Goal: Task Accomplishment & Management: Manage account settings

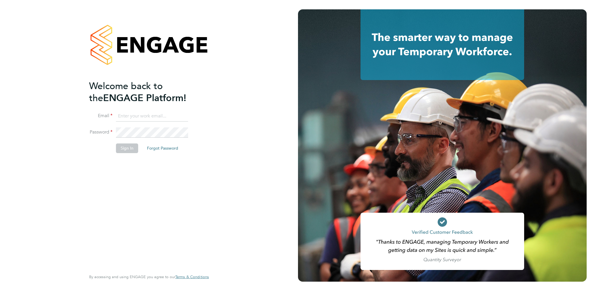
type input "david.ofarrell@vistry.co.uk"
click at [130, 148] on button "Sign In" at bounding box center [127, 147] width 22 height 9
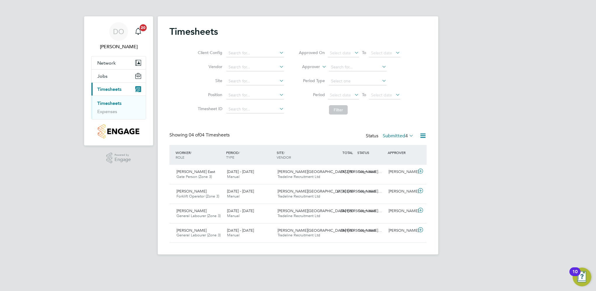
click at [110, 104] on link "Timesheets" at bounding box center [109, 103] width 24 height 6
click at [185, 171] on span "Lewis East" at bounding box center [195, 171] width 39 height 5
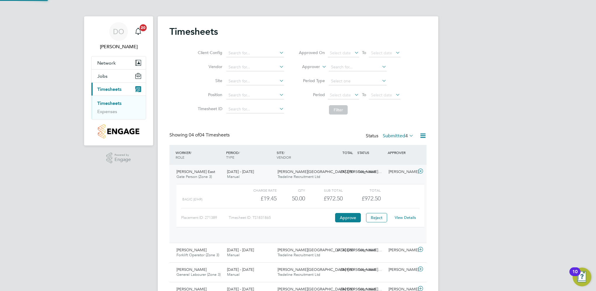
scroll to position [10, 57]
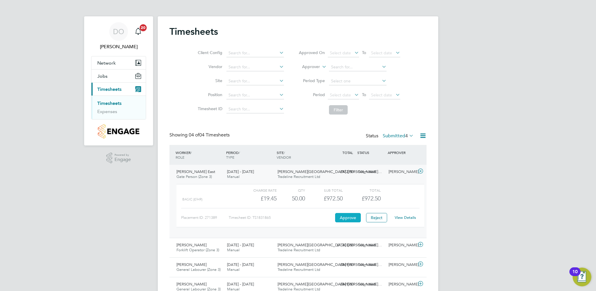
click at [346, 219] on button "Approve" at bounding box center [348, 217] width 26 height 9
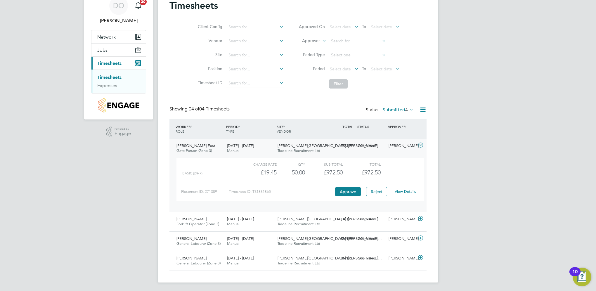
scroll to position [0, 0]
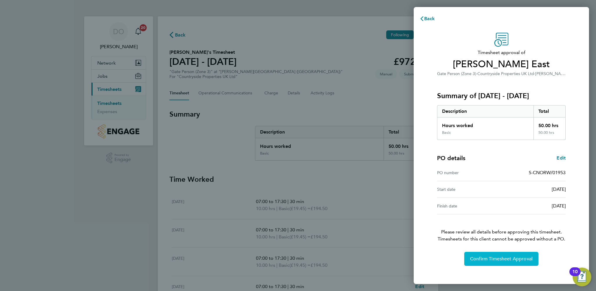
click at [487, 259] on span "Confirm Timesheet Approval" at bounding box center [501, 259] width 63 height 6
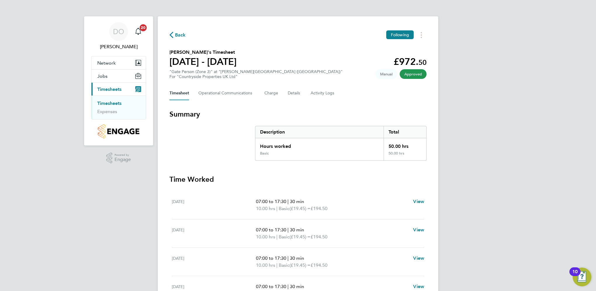
click at [105, 103] on link "Timesheets" at bounding box center [109, 103] width 24 height 6
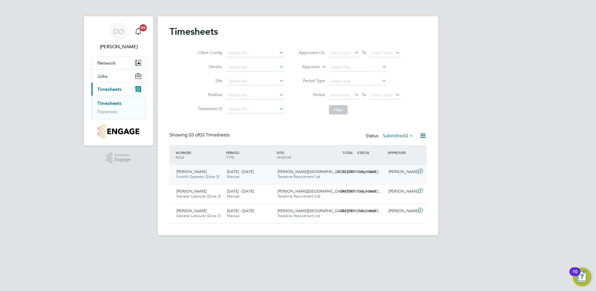
click at [192, 174] on span "Forklift Operator (Zone 3)" at bounding box center [197, 176] width 43 height 5
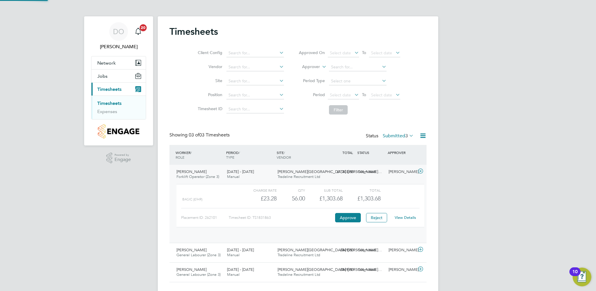
scroll to position [10, 57]
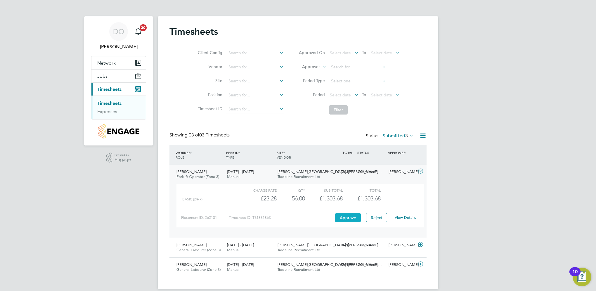
click at [347, 217] on button "Approve" at bounding box center [348, 217] width 26 height 9
click at [105, 112] on link "Expenses" at bounding box center [107, 112] width 20 height 6
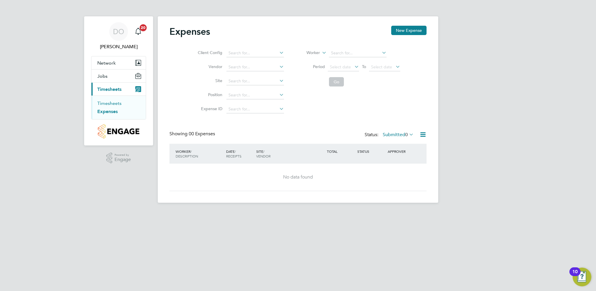
click at [110, 103] on link "Timesheets" at bounding box center [109, 103] width 24 height 6
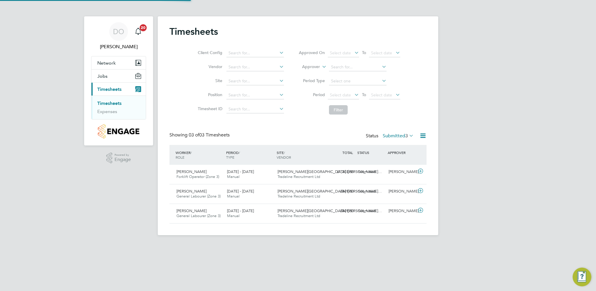
scroll to position [15, 51]
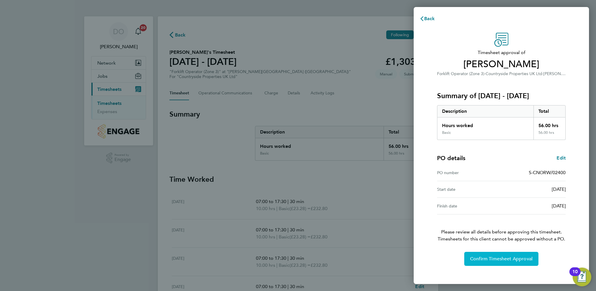
click at [506, 262] on button "Confirm Timesheet Approval" at bounding box center [501, 259] width 74 height 14
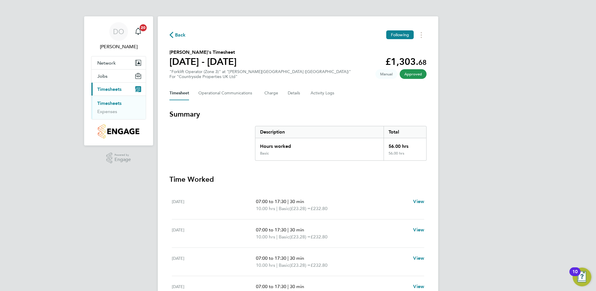
click at [115, 103] on link "Timesheets" at bounding box center [109, 103] width 24 height 6
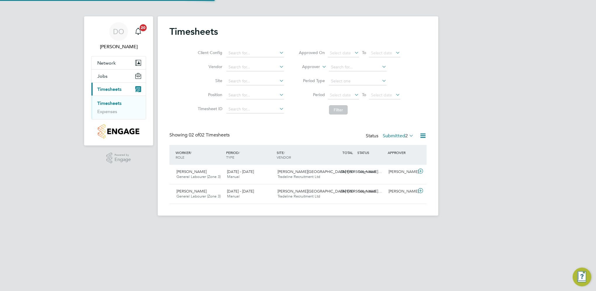
scroll to position [15, 51]
click at [186, 171] on span "[PERSON_NAME]" at bounding box center [191, 171] width 30 height 5
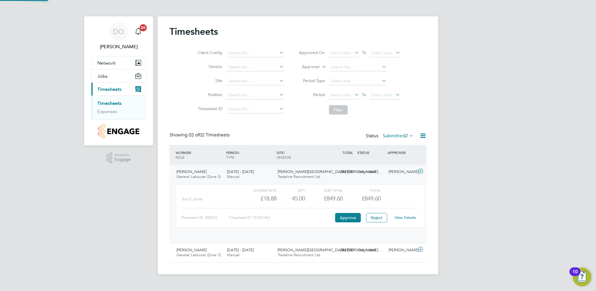
scroll to position [10, 57]
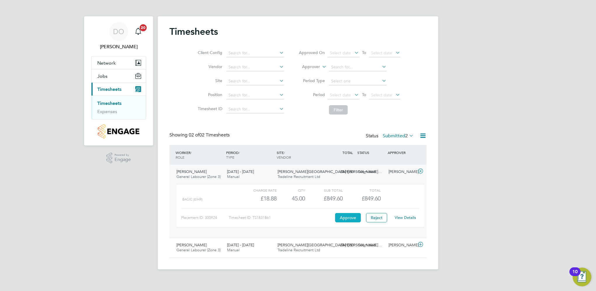
click at [352, 219] on button "Approve" at bounding box center [348, 217] width 26 height 9
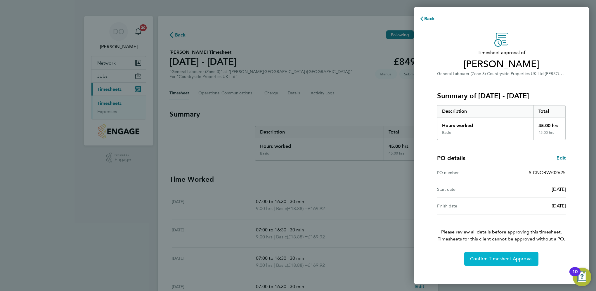
click at [509, 254] on button "Confirm Timesheet Approval" at bounding box center [501, 259] width 74 height 14
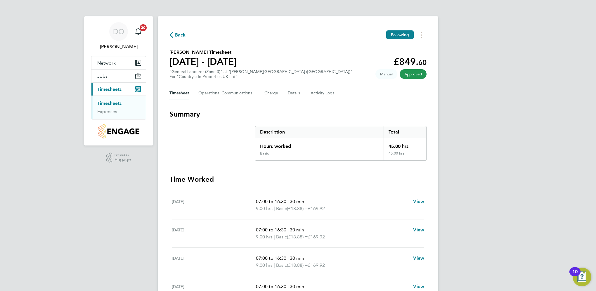
click at [118, 102] on link "Timesheets" at bounding box center [109, 103] width 24 height 6
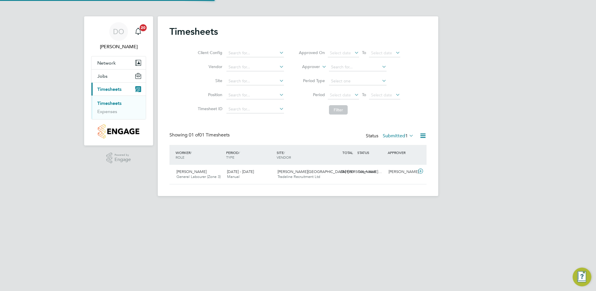
scroll to position [15, 51]
click at [185, 173] on span "Shawn Dilley" at bounding box center [191, 171] width 30 height 5
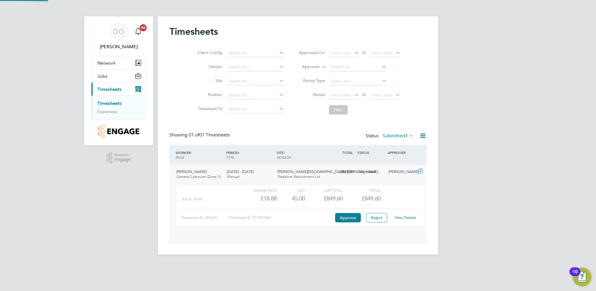
scroll to position [10, 57]
click at [351, 218] on button "Approve" at bounding box center [348, 217] width 26 height 9
click at [348, 217] on button "Approve" at bounding box center [348, 217] width 26 height 9
click at [110, 104] on link "Timesheets" at bounding box center [109, 103] width 24 height 6
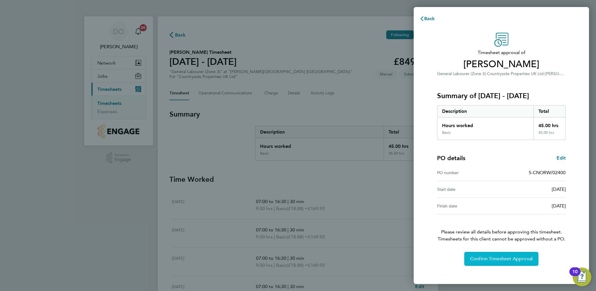
click at [502, 259] on span "Confirm Timesheet Approval" at bounding box center [501, 259] width 63 height 6
click at [491, 263] on button "Confirm Timesheet Approval" at bounding box center [501, 259] width 74 height 14
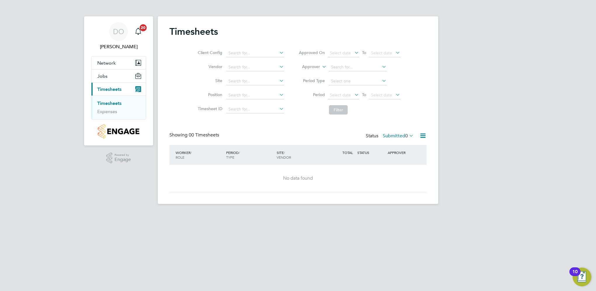
click at [119, 103] on link "Timesheets" at bounding box center [109, 103] width 24 height 6
click at [110, 104] on link "Timesheets" at bounding box center [109, 103] width 24 height 6
click at [108, 116] on ul "Timesheets Expenses" at bounding box center [118, 108] width 54 height 24
click at [107, 113] on link "Expenses" at bounding box center [107, 112] width 20 height 6
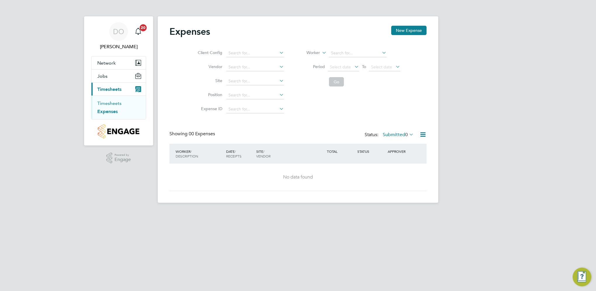
click at [109, 105] on link "Timesheets" at bounding box center [109, 103] width 24 height 6
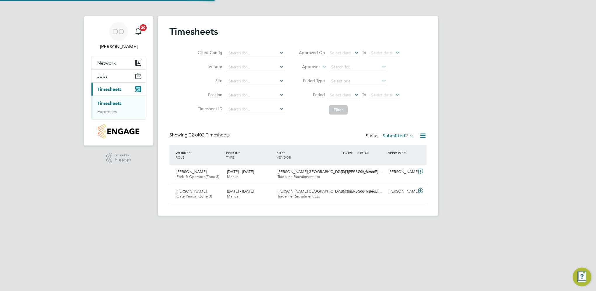
scroll to position [15, 51]
click at [187, 171] on span "Mick Drew" at bounding box center [191, 171] width 30 height 5
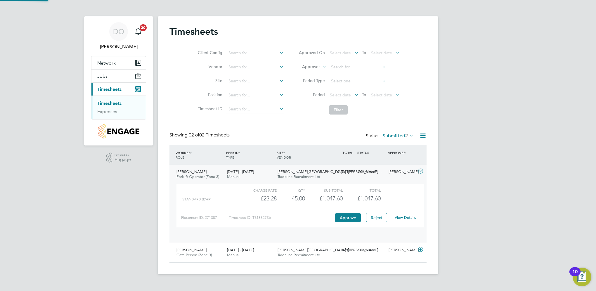
scroll to position [10, 57]
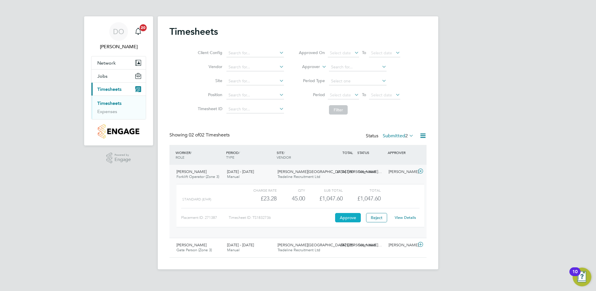
click at [347, 218] on button "Approve" at bounding box center [348, 217] width 26 height 9
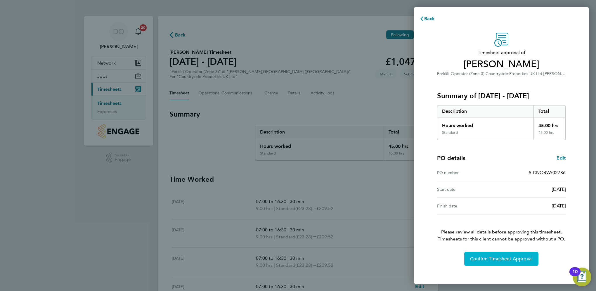
click at [497, 261] on span "Confirm Timesheet Approval" at bounding box center [501, 259] width 63 height 6
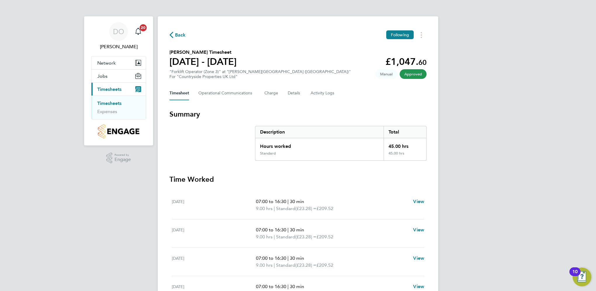
click at [110, 105] on link "Timesheets" at bounding box center [109, 103] width 24 height 6
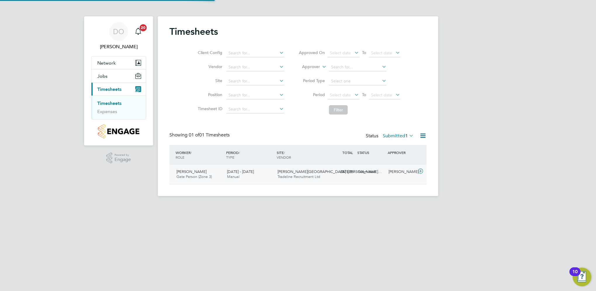
scroll to position [15, 51]
click at [188, 174] on span "Neil Potts" at bounding box center [191, 171] width 30 height 5
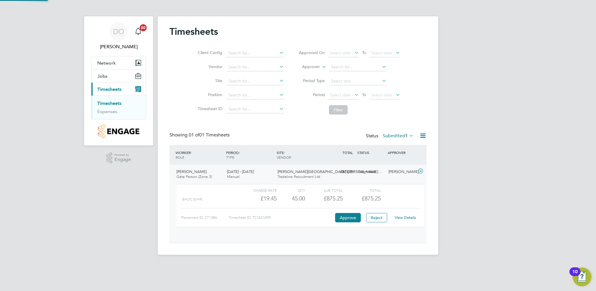
scroll to position [10, 57]
click at [348, 220] on button "Approve" at bounding box center [348, 217] width 26 height 9
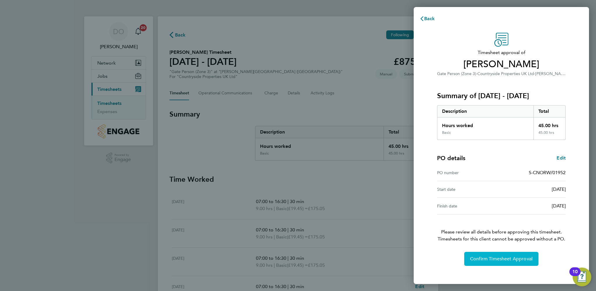
click at [519, 259] on span "Confirm Timesheet Approval" at bounding box center [501, 259] width 63 height 6
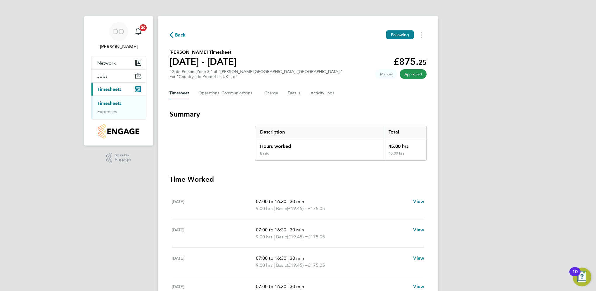
click at [108, 103] on link "Timesheets" at bounding box center [109, 103] width 24 height 6
